Goal: Transaction & Acquisition: Purchase product/service

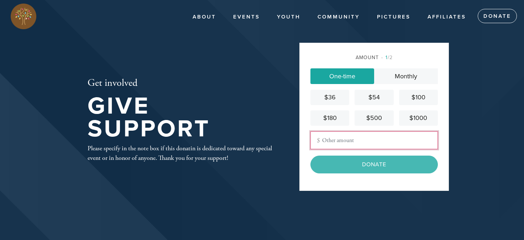
click at [340, 143] on input "Other Amount" at bounding box center [375, 140] width 128 height 18
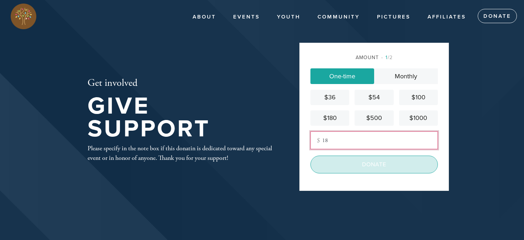
type input "18"
click at [358, 163] on input "Donate" at bounding box center [375, 165] width 128 height 18
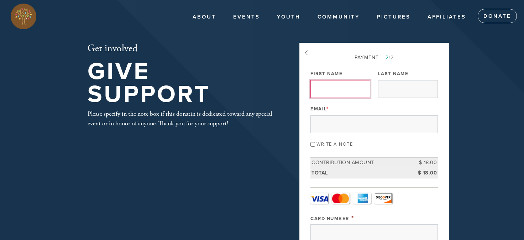
click at [333, 89] on input "First Name" at bounding box center [341, 89] width 60 height 18
type input "Martine"
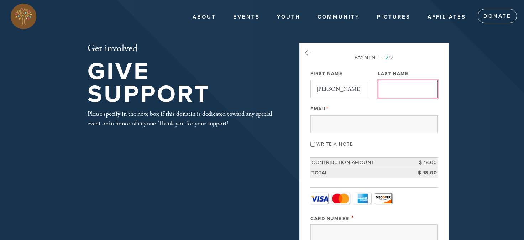
type input "Esekow-Alexander"
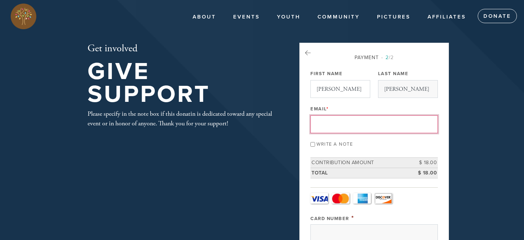
type input "mesekow@yahoo.com"
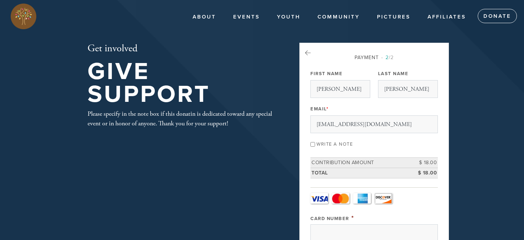
click at [316, 142] on div "Write a note" at bounding box center [375, 144] width 128 height 10
click at [313, 142] on input "Write a note" at bounding box center [313, 144] width 5 height 5
checkbox input "true"
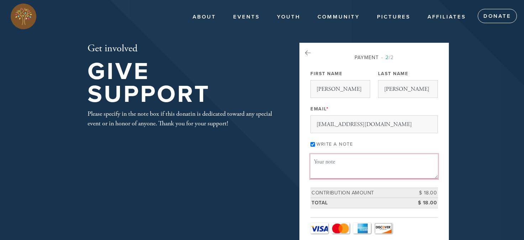
click at [326, 161] on textarea "Message or dedication" at bounding box center [375, 166] width 128 height 24
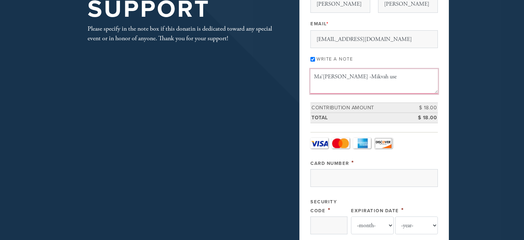
scroll to position [88, 0]
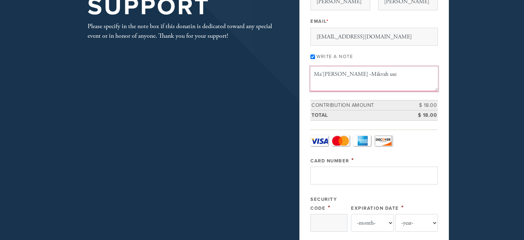
type textarea "Ma'ayan -Mikvah use"
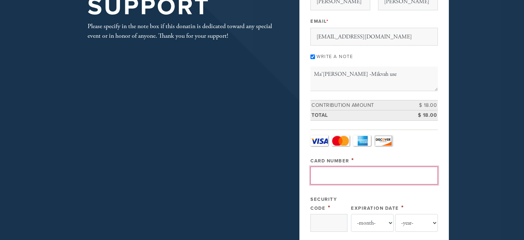
click at [320, 167] on input "Card Number" at bounding box center [375, 176] width 128 height 18
type input "4833120200161512"
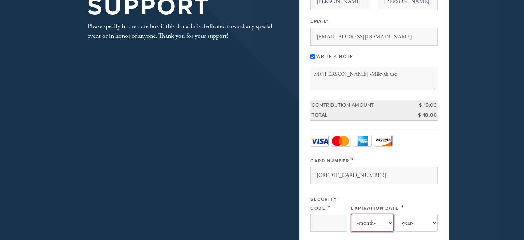
select select "3"
select select "2030"
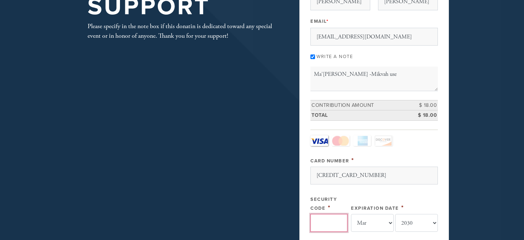
click at [322, 214] on input "Security Code" at bounding box center [329, 223] width 37 height 18
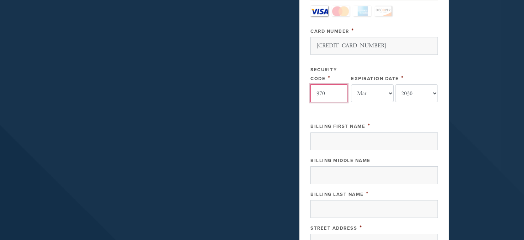
scroll to position [218, 0]
type input "970"
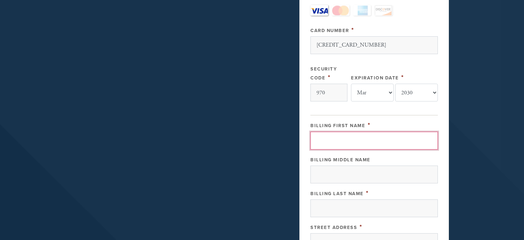
click at [351, 132] on input "Billing First Name" at bounding box center [375, 141] width 128 height 18
type input "Martine"
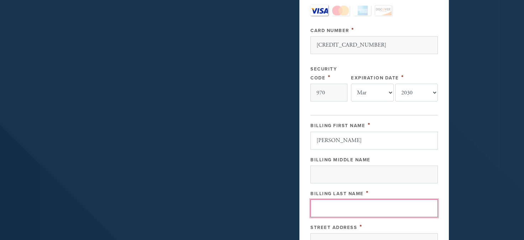
type input "Esekow-Alexander"
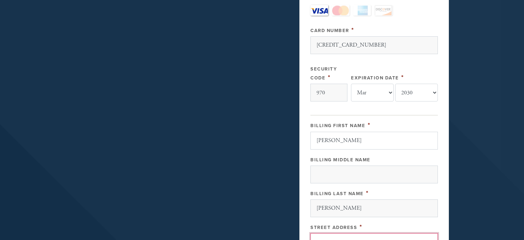
type input "14150 sholom place sholom place"
type input "SA"
type input "US"
type input "78230"
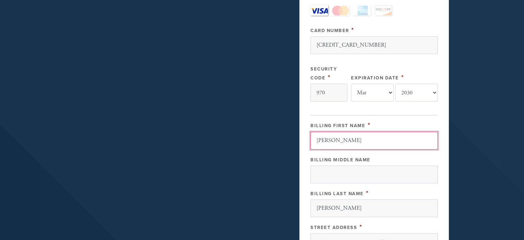
type input "US"
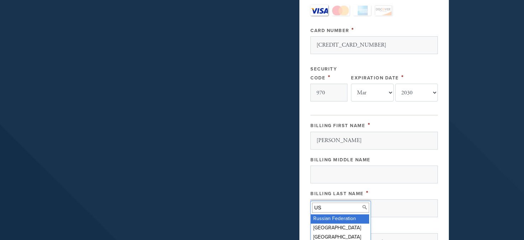
scroll to position [377, 0]
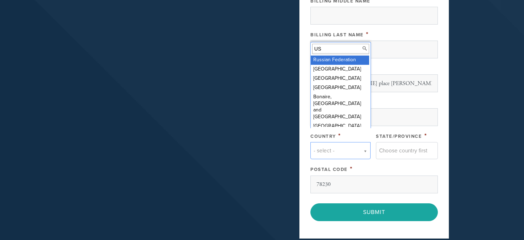
type input "US"
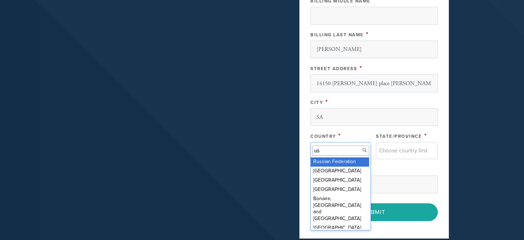
type input "u"
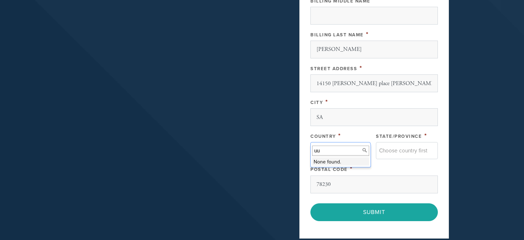
type input "u"
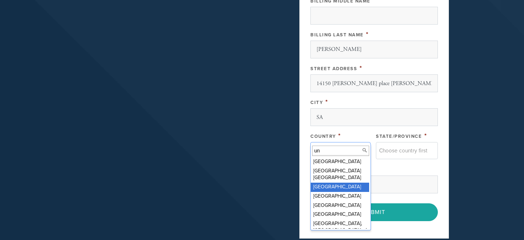
type input "un"
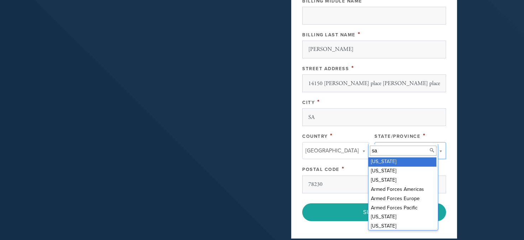
type input "s"
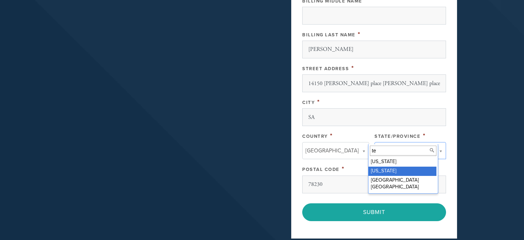
type input "te"
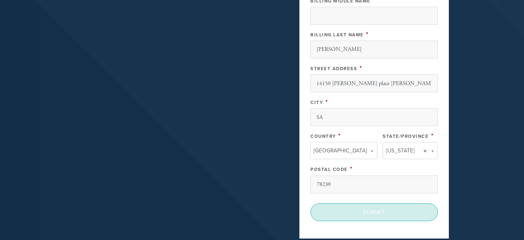
click at [364, 203] on input "Submit" at bounding box center [375, 212] width 128 height 18
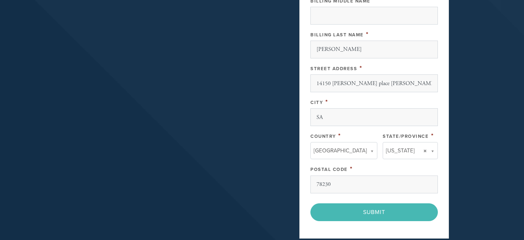
click at [367, 203] on div "< Previous Page Submit" at bounding box center [375, 212] width 128 height 18
